Goal: Obtain resource: Download file/media

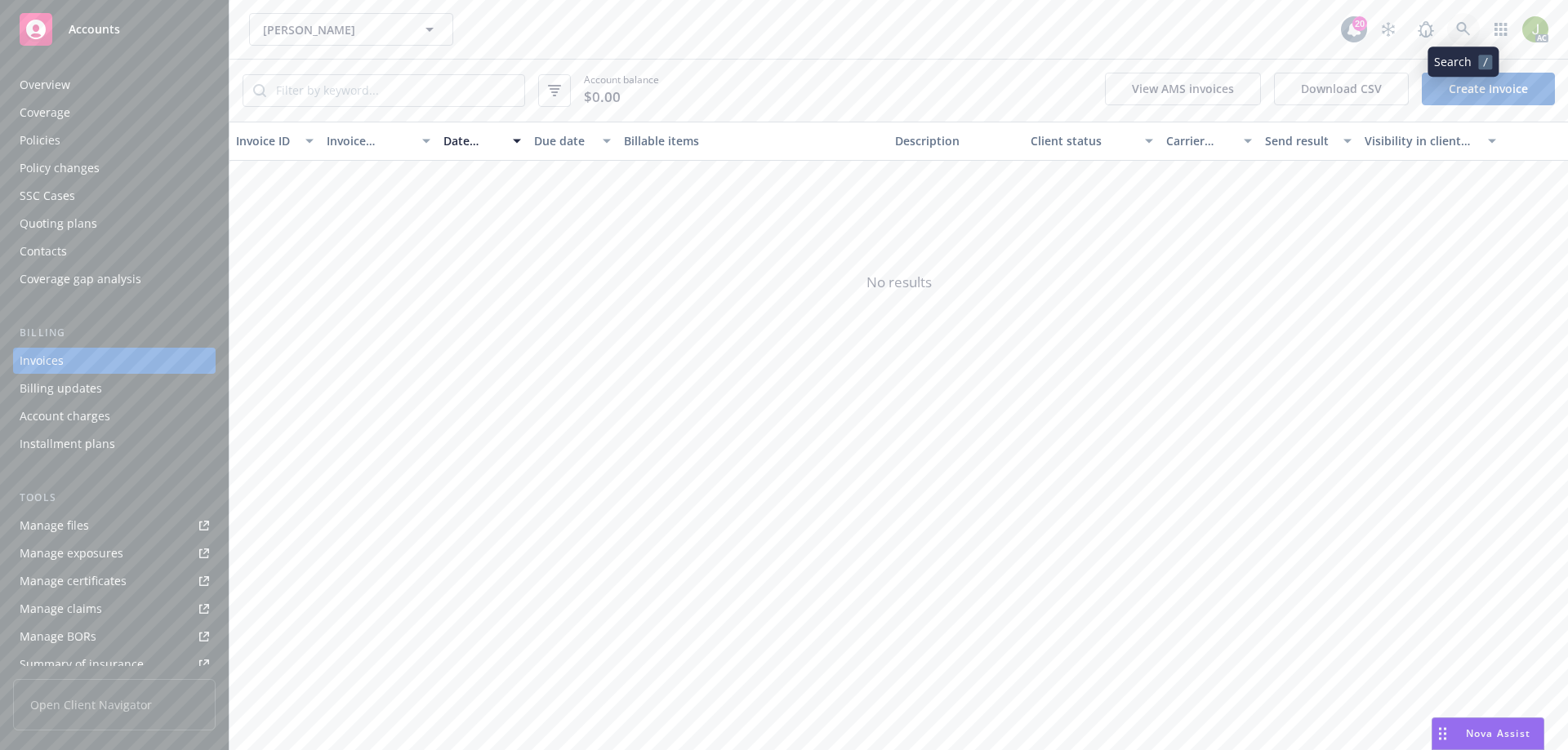
click at [1473, 27] on link at bounding box center [1463, 30] width 33 height 33
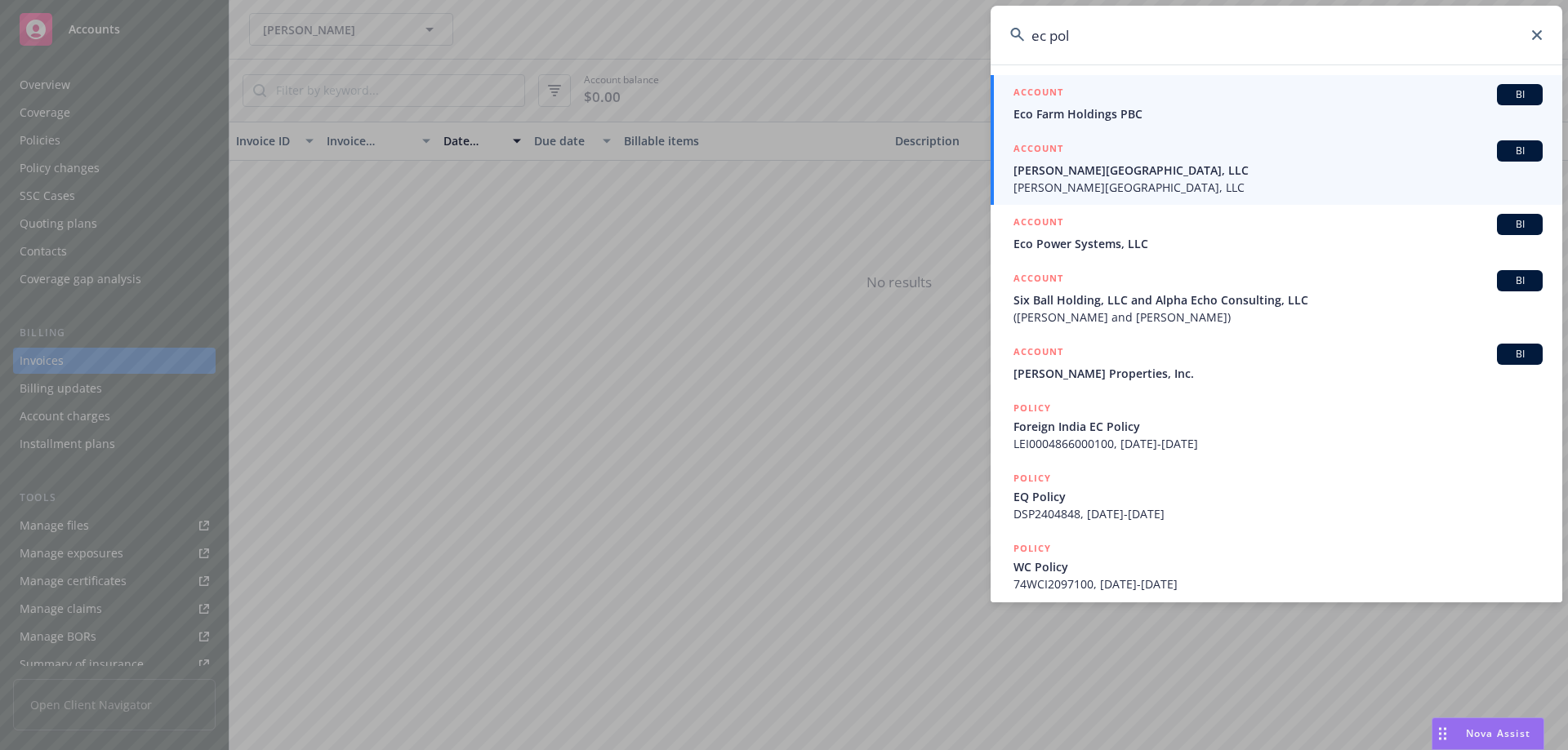
type input "ec pol"
click at [1228, 162] on span "EC Palomar Industrial Center, LLC" at bounding box center [1278, 170] width 529 height 17
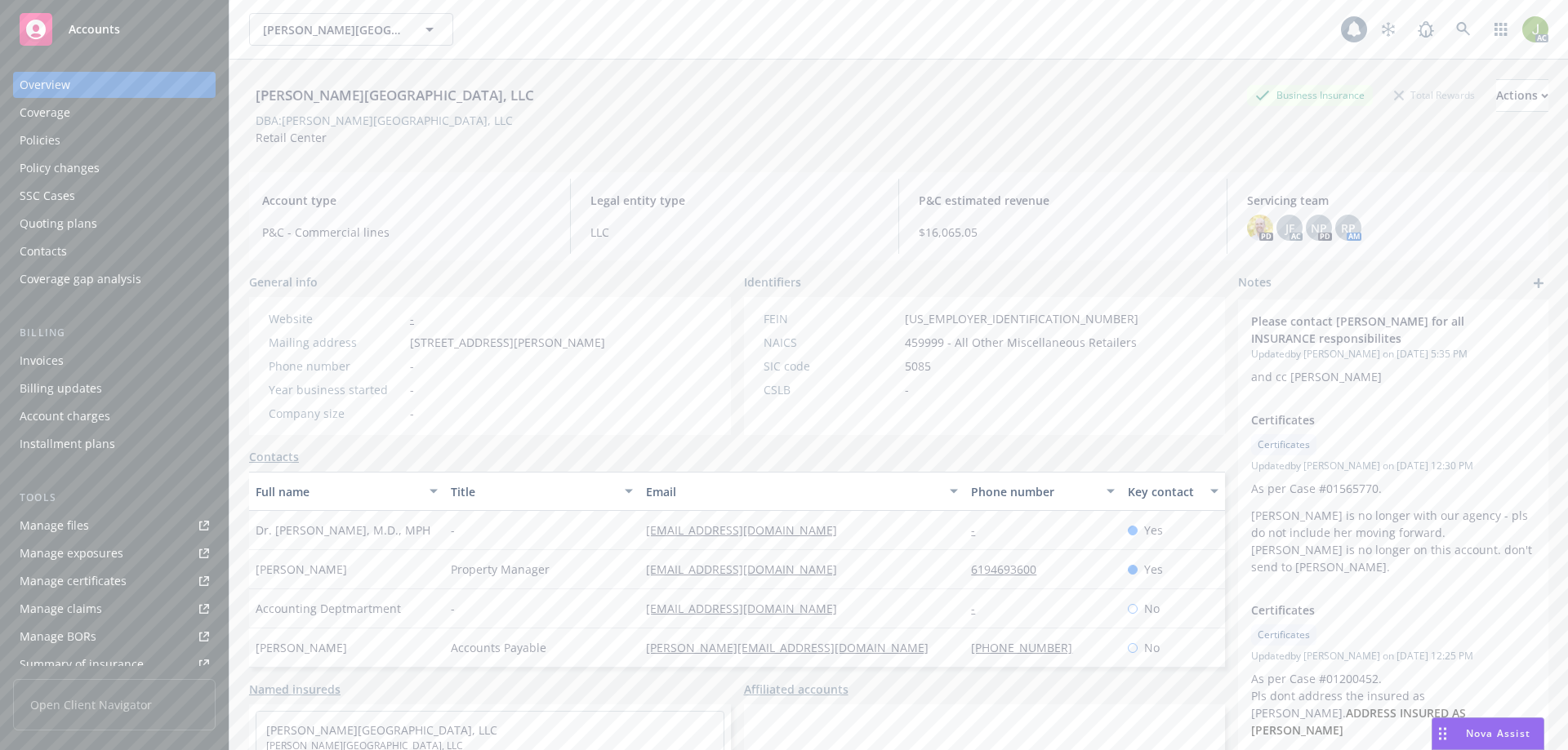
click at [95, 355] on div "Invoices" at bounding box center [115, 361] width 190 height 26
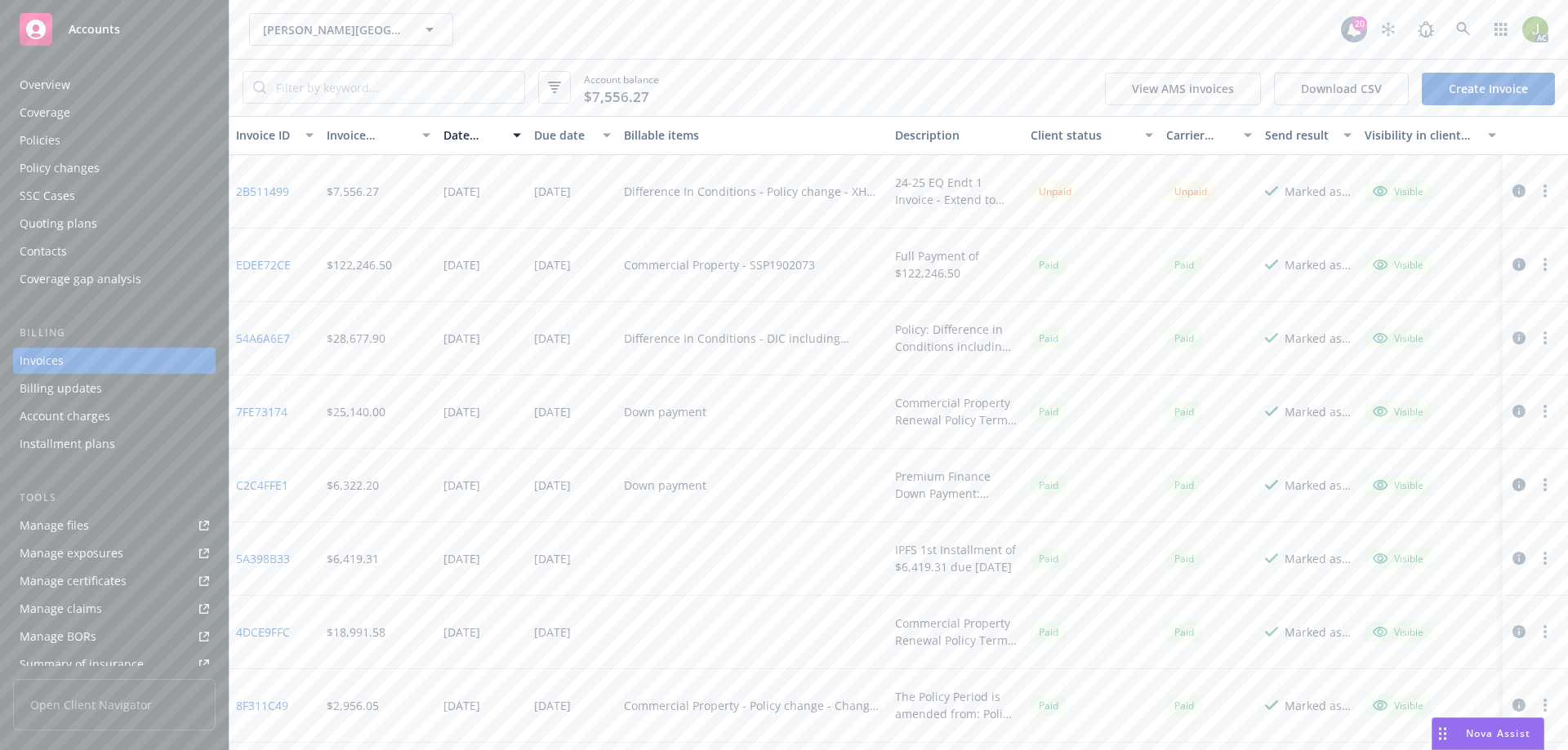
click at [279, 196] on link "2B511499" at bounding box center [262, 191] width 53 height 17
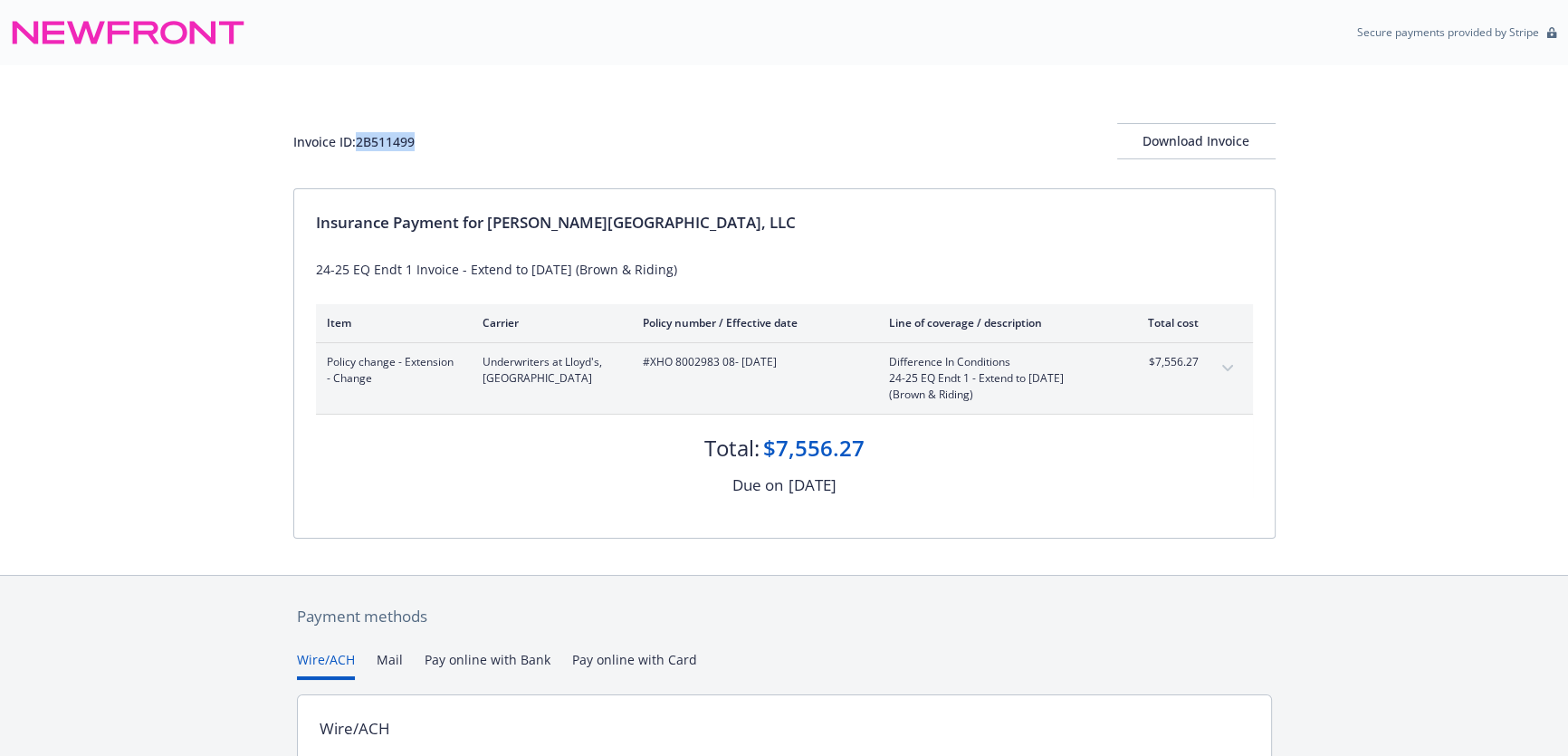
drag, startPoint x: 430, startPoint y: 146, endPoint x: 357, endPoint y: 144, distance: 73.0
click at [357, 144] on div "Invoice ID: 2B511499 Download Invoice" at bounding box center [784, 142] width 982 height 37
copy div "2B511499"
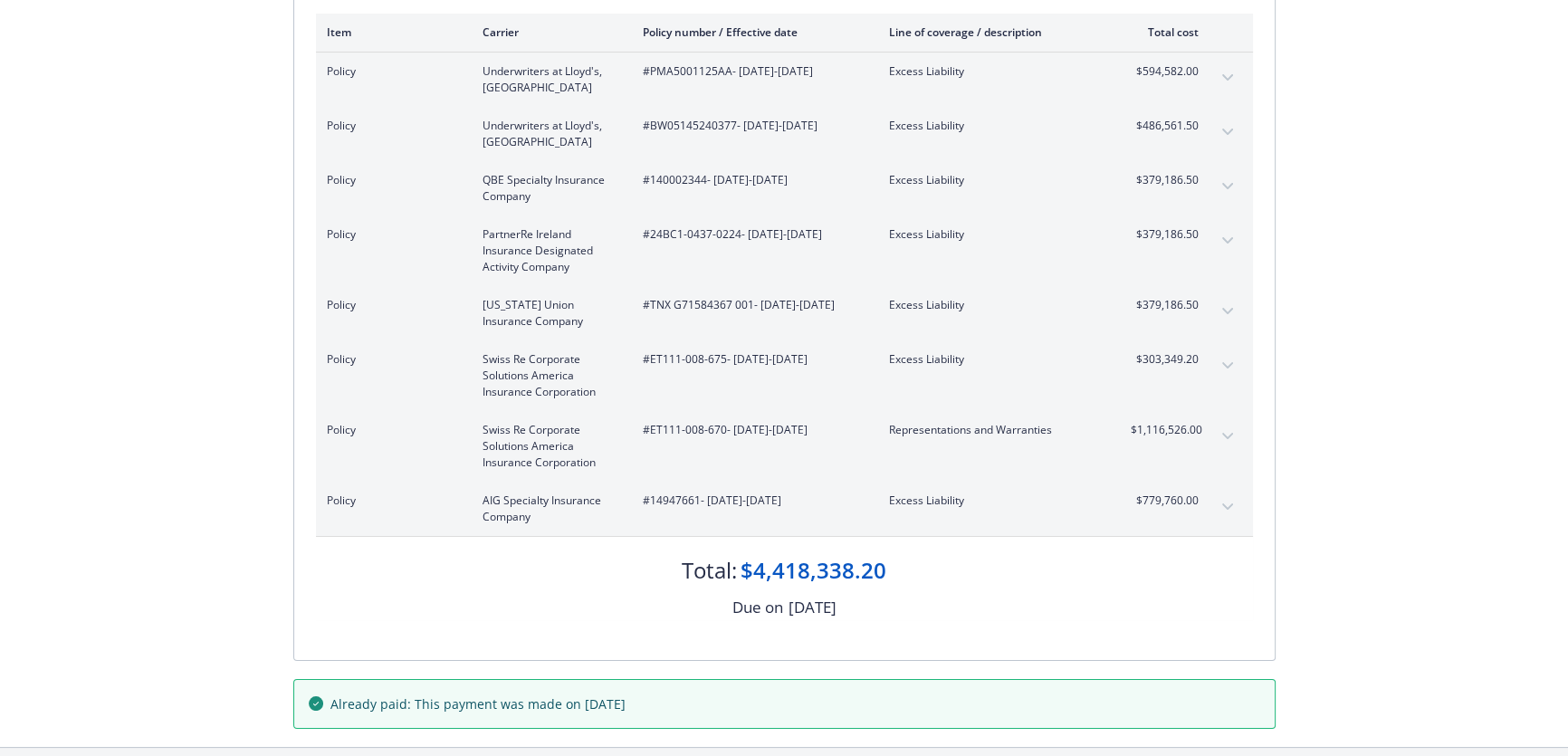
scroll to position [164, 0]
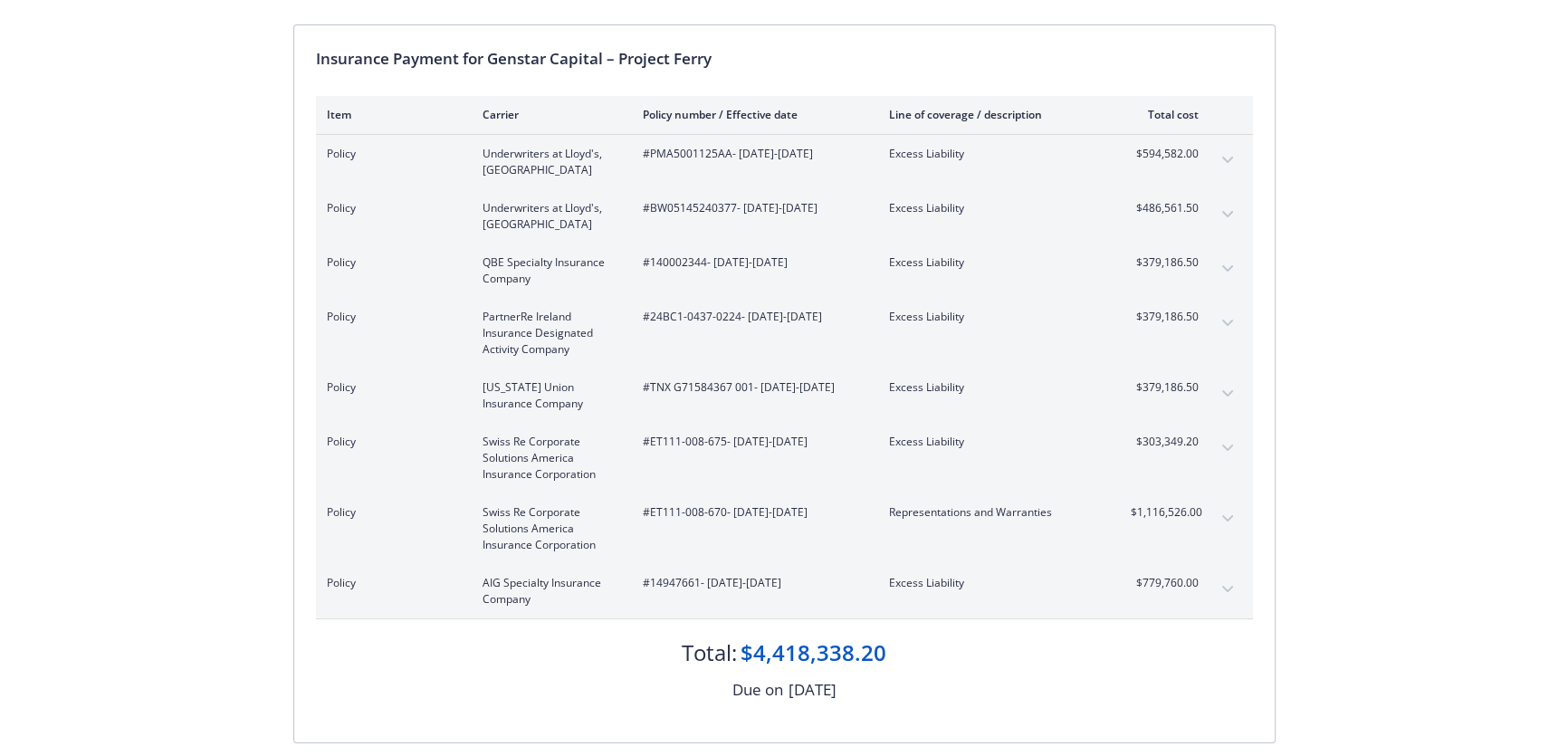
click at [1286, 607] on div "Invoice ID: C59C4F04 Download Invoice Insurance Payment for Genstar Capital – P…" at bounding box center [784, 365] width 1568 height 928
click at [1226, 592] on button "expand content" at bounding box center [1227, 590] width 29 height 29
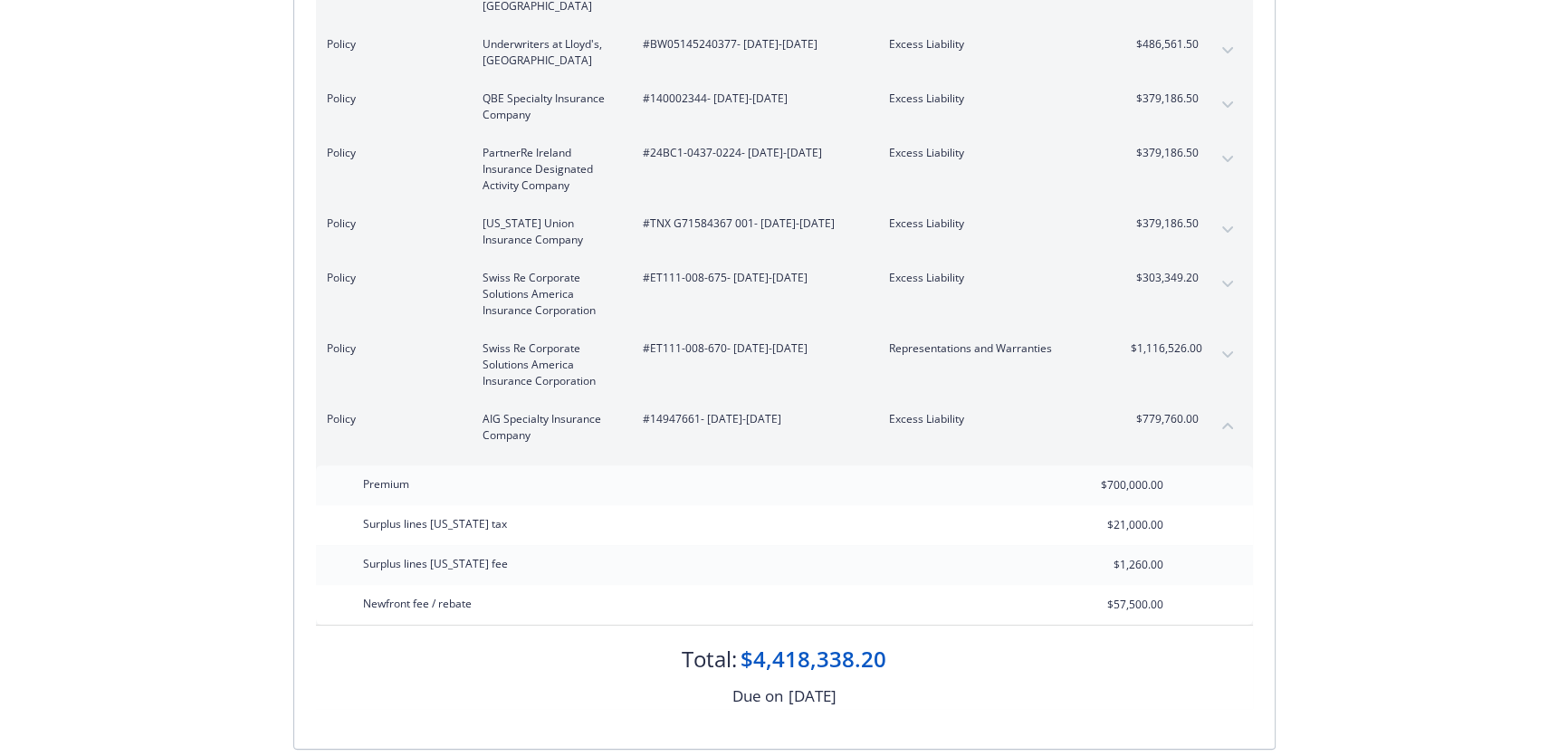
scroll to position [329, 0]
